Goal: Task Accomplishment & Management: Complete application form

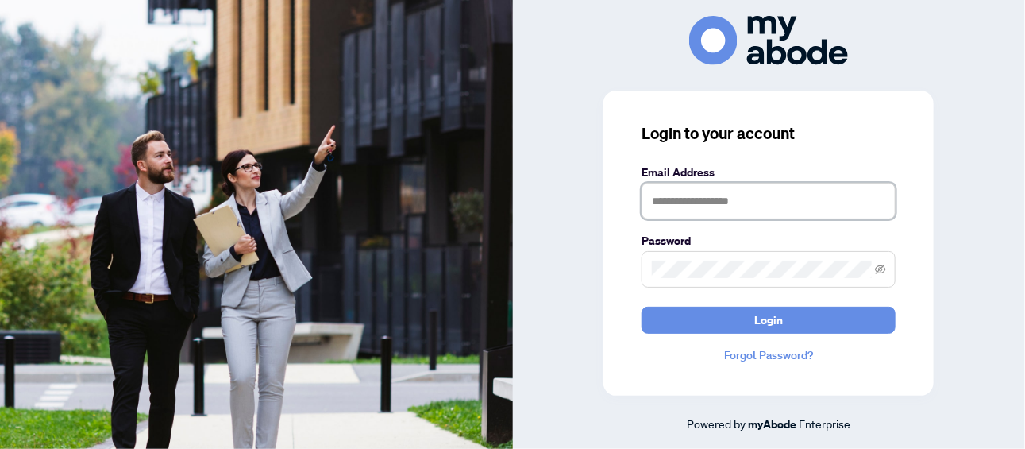
click at [828, 187] on input "text" at bounding box center [769, 201] width 254 height 37
type input "**********"
click at [642, 306] on button "Login" at bounding box center [769, 319] width 254 height 27
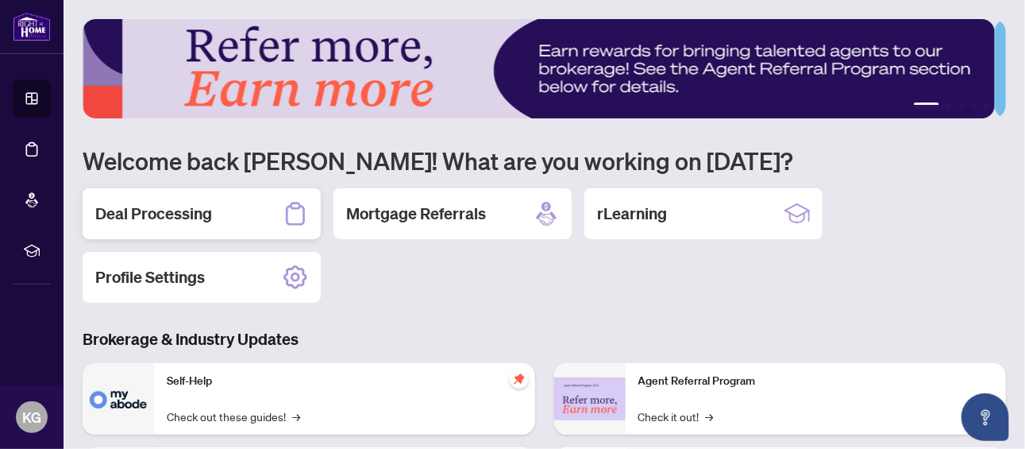
click at [174, 213] on h2 "Deal Processing" at bounding box center [153, 213] width 117 height 22
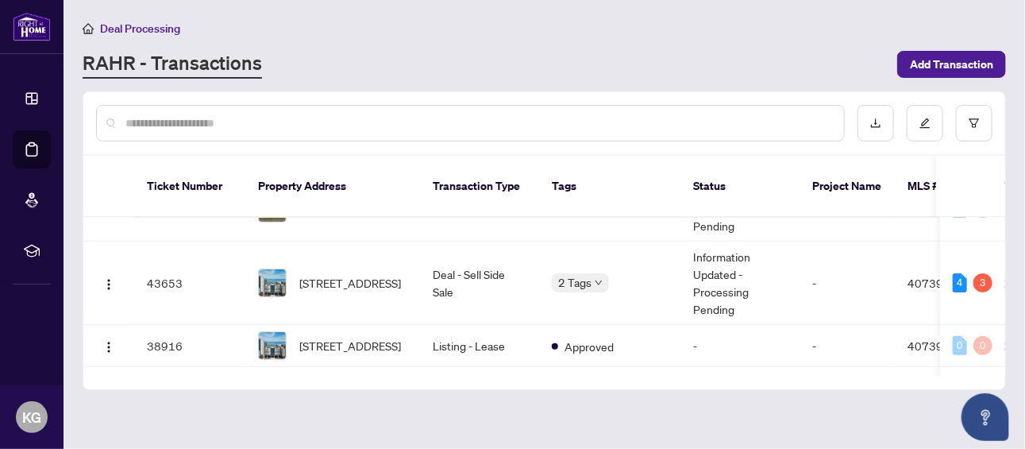
scroll to position [211, 0]
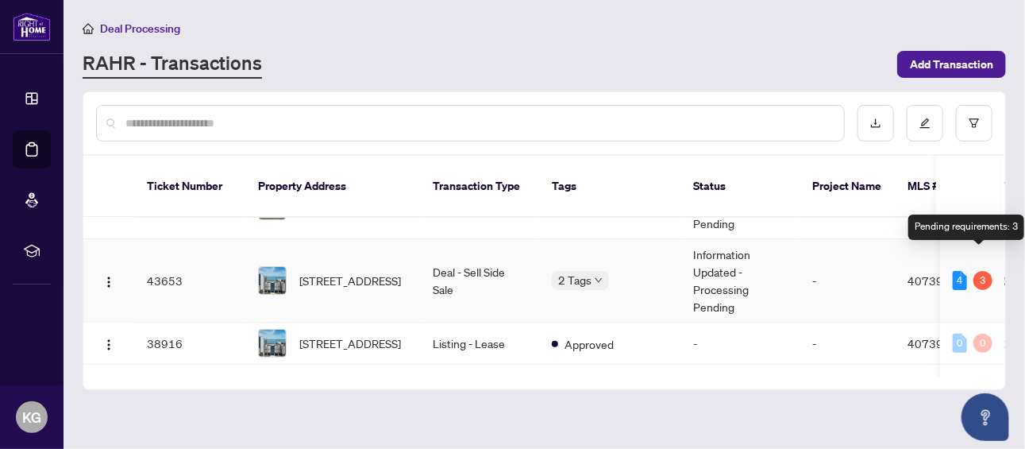
click at [981, 271] on div "3" at bounding box center [982, 280] width 19 height 19
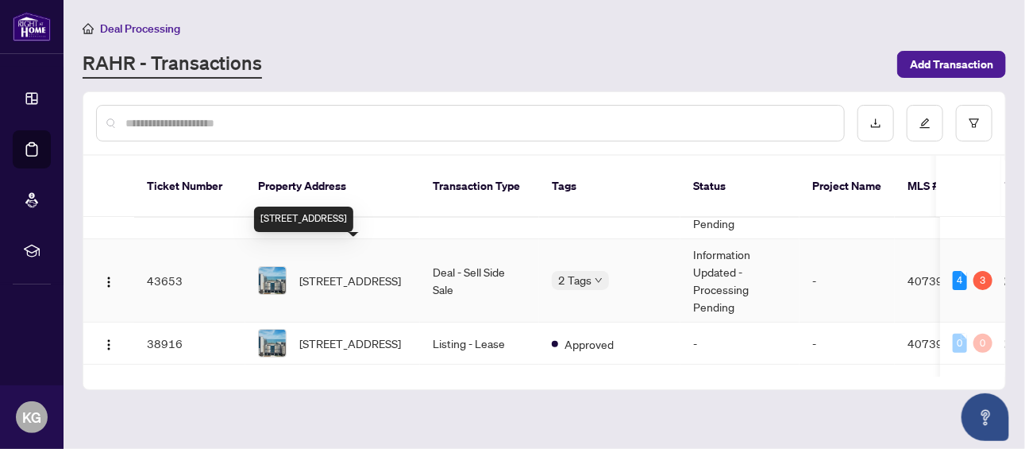
click at [362, 272] on span "[STREET_ADDRESS]" at bounding box center [350, 280] width 102 height 17
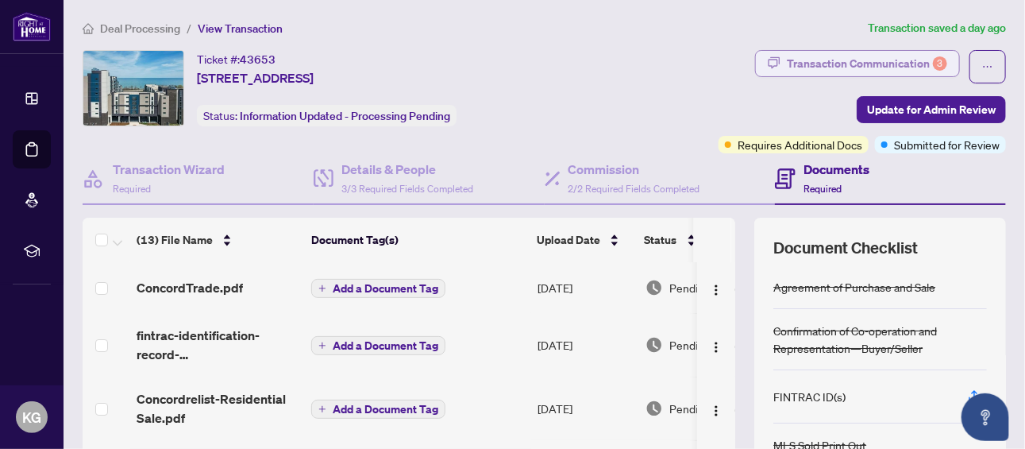
click at [884, 65] on div "Transaction Communication 3" at bounding box center [867, 63] width 160 height 25
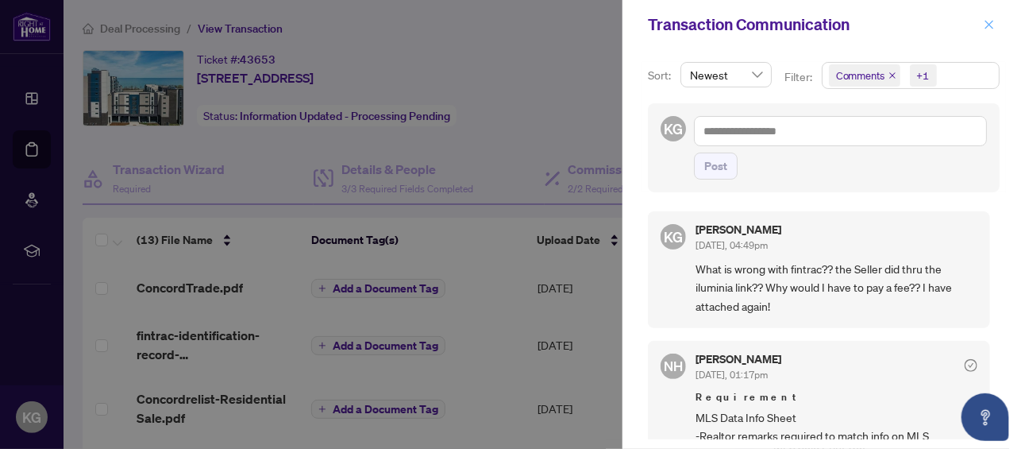
click at [990, 21] on icon "close" at bounding box center [989, 24] width 11 height 11
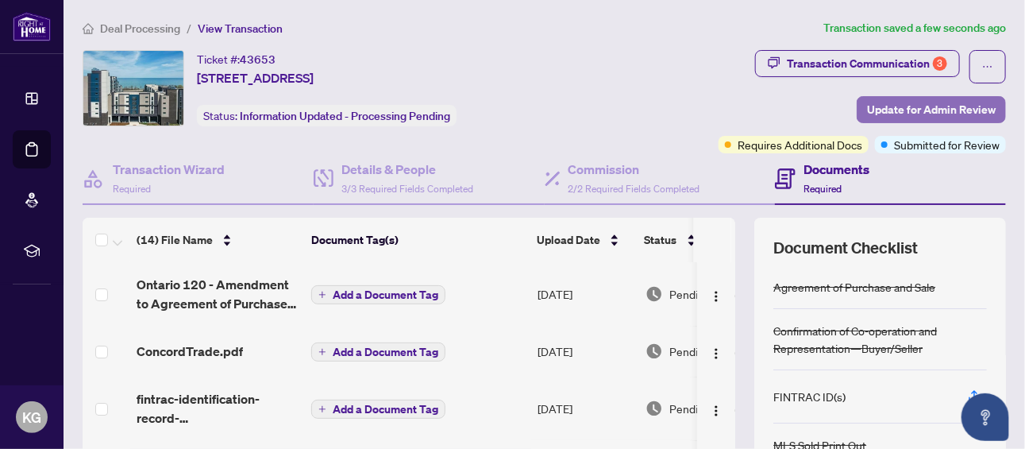
click at [917, 106] on span "Update for Admin Review" at bounding box center [931, 109] width 129 height 25
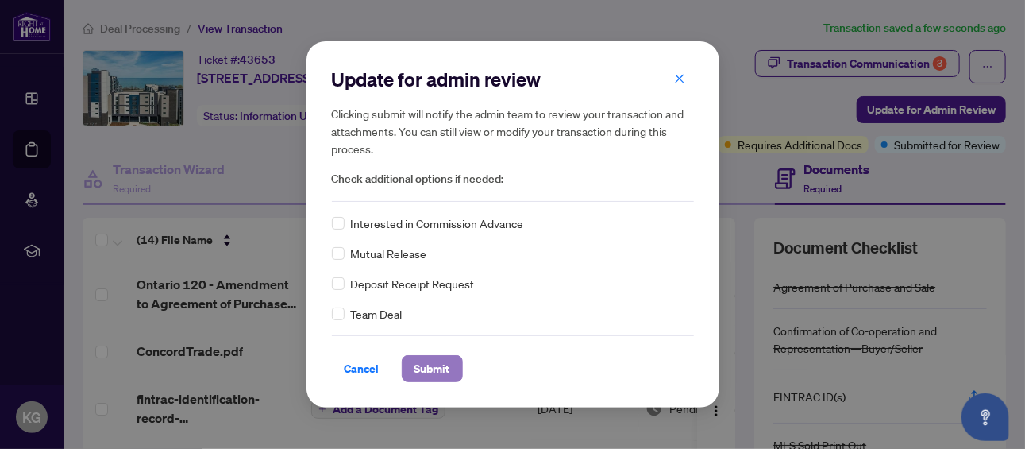
click at [432, 368] on span "Submit" at bounding box center [432, 368] width 36 height 25
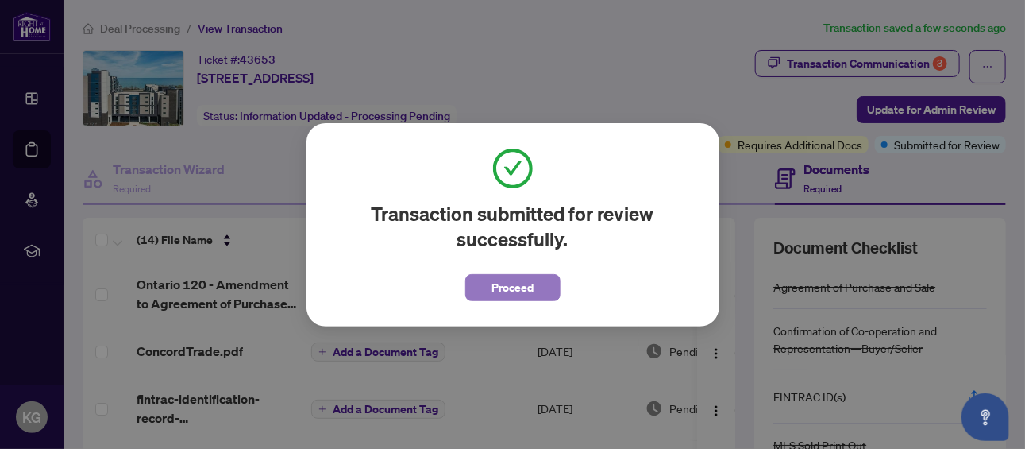
click at [491, 288] on button "Proceed" at bounding box center [512, 287] width 95 height 27
